Goal: Navigation & Orientation: Find specific page/section

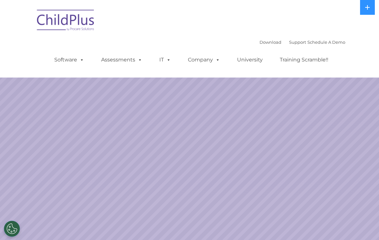
select select "MEDIUM"
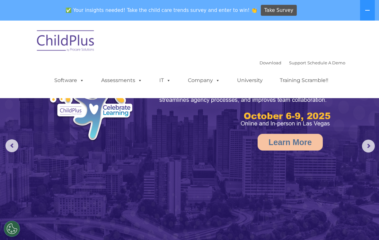
click at [364, 10] on button at bounding box center [367, 10] width 15 height 21
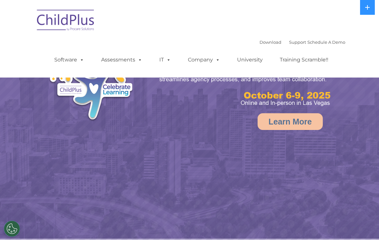
select select "MEDIUM"
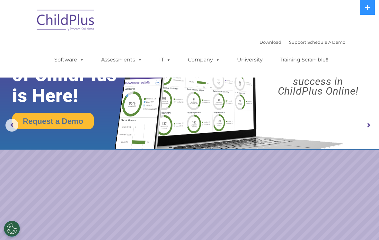
click at [260, 41] on link "Download" at bounding box center [271, 42] width 22 height 5
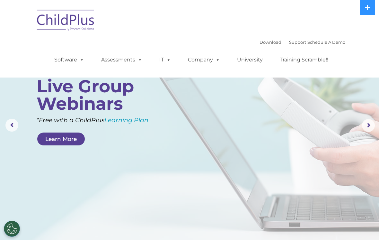
click at [78, 18] on img at bounding box center [66, 21] width 64 height 32
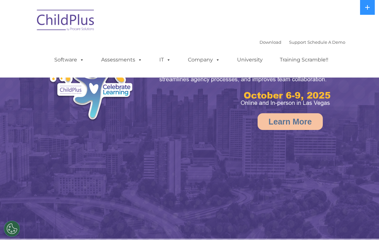
select select "MEDIUM"
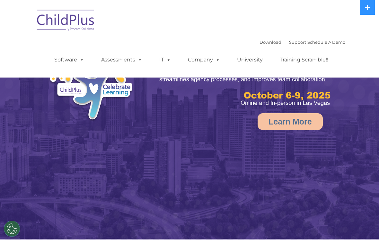
select select "MEDIUM"
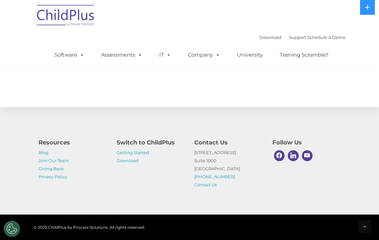
scroll to position [752, 0]
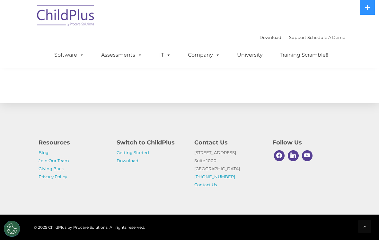
click at [340, 123] on div "Resources Blog Join Our Team Giving Back Privacy Policy Switch to ChildPlus Get…" at bounding box center [189, 158] width 379 height 112
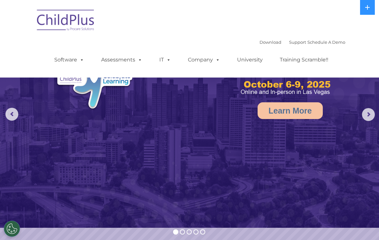
scroll to position [0, 0]
